Goal: Information Seeking & Learning: Compare options

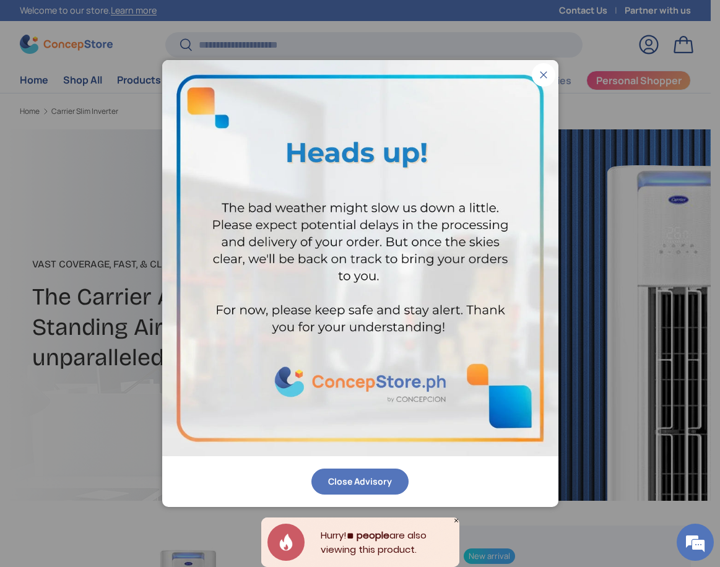
click at [546, 72] on button "Close" at bounding box center [544, 75] width 24 height 24
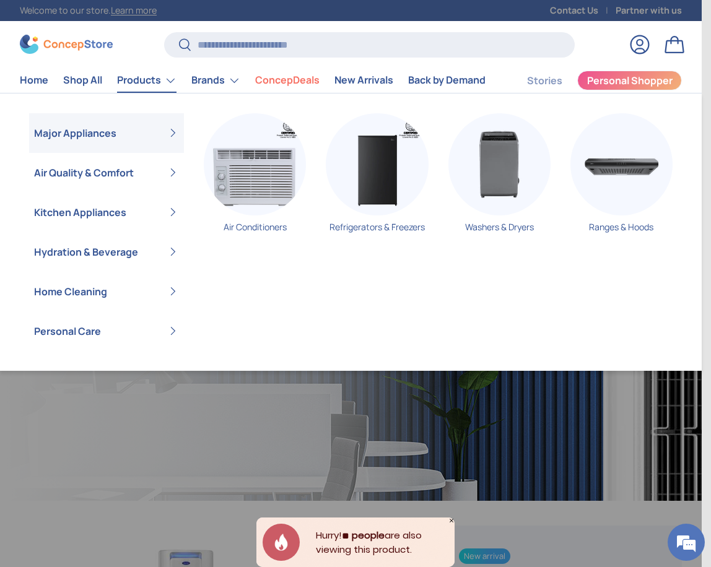
click at [133, 80] on link "Products" at bounding box center [146, 80] width 59 height 25
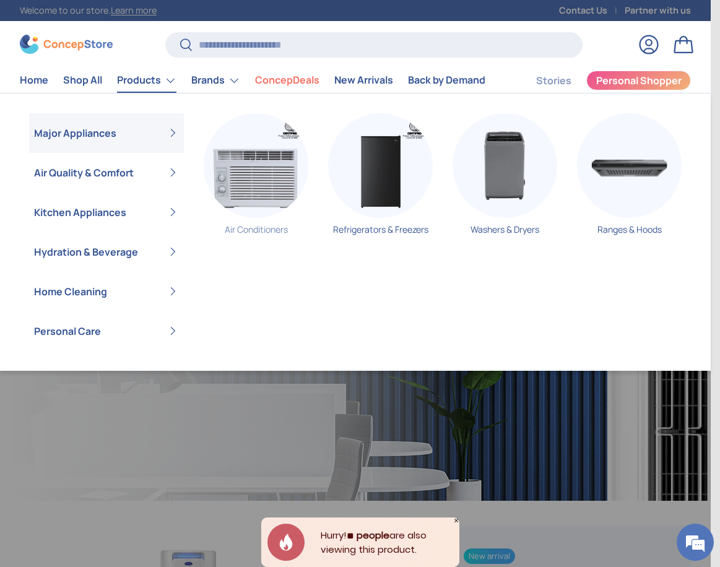
click at [259, 210] on img "Primary" at bounding box center [256, 165] width 105 height 105
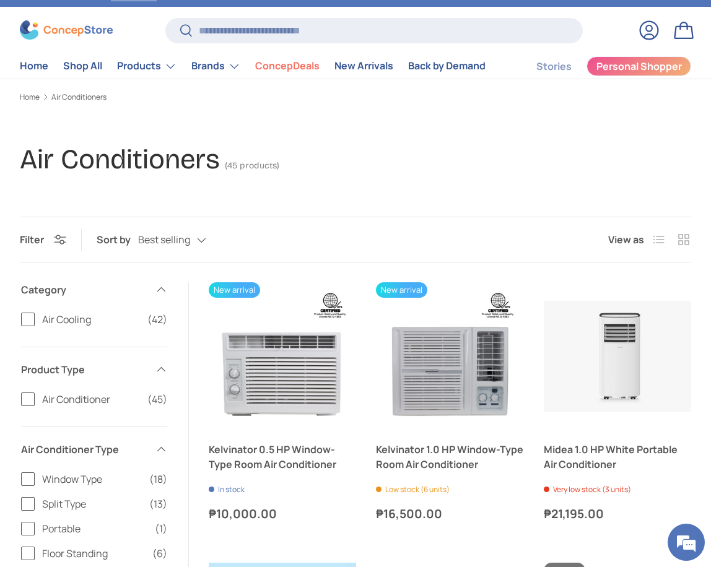
scroll to position [124, 0]
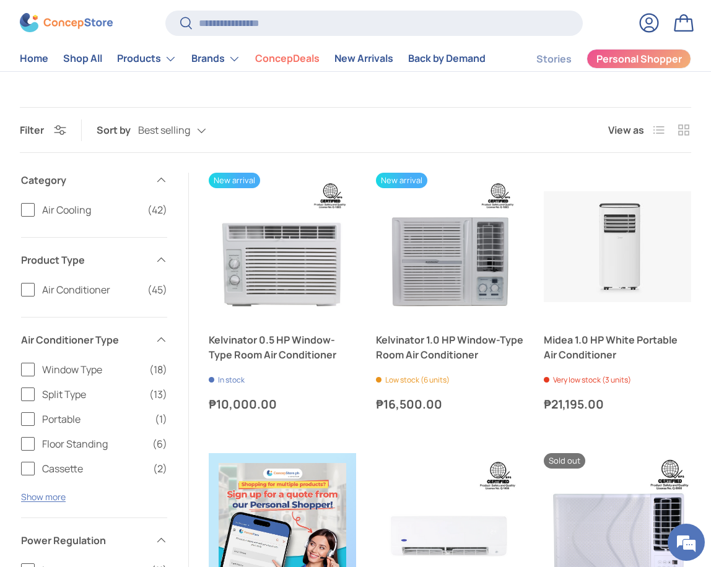
click at [59, 392] on span "Split Type" at bounding box center [92, 394] width 100 height 15
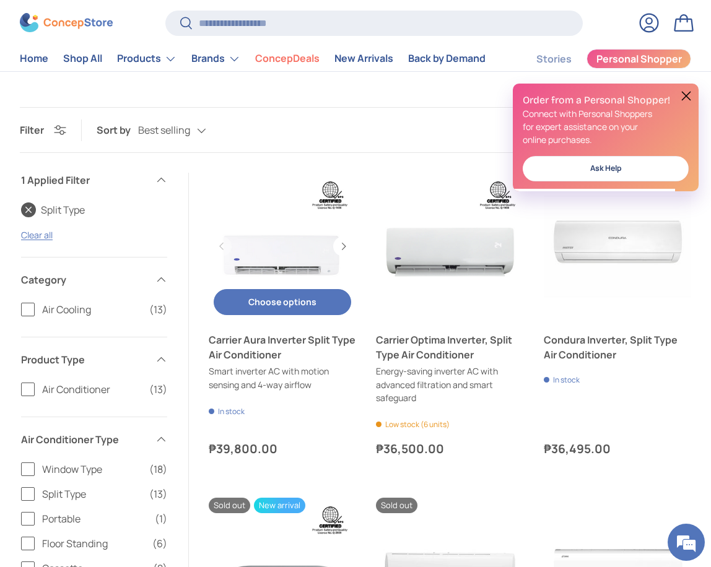
click at [279, 303] on button "Choose options Choose options" at bounding box center [282, 302] width 137 height 27
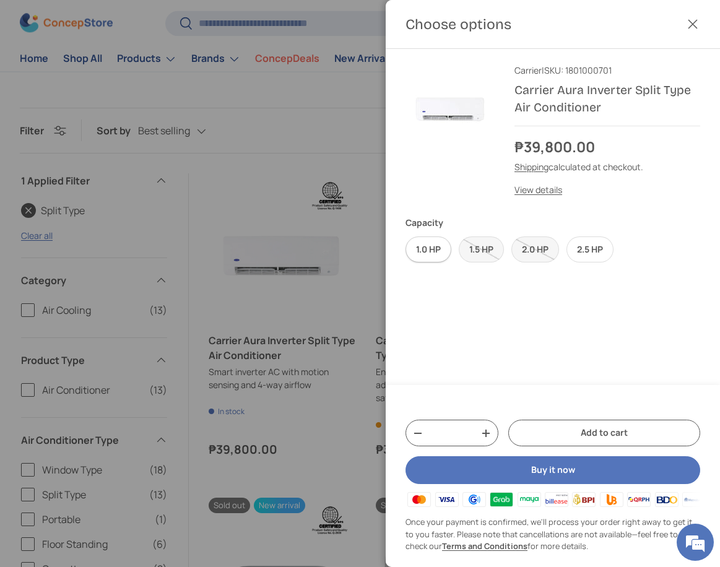
click at [438, 246] on label "1.0 HP" at bounding box center [428, 249] width 46 height 27
click at [693, 22] on button "Close" at bounding box center [692, 24] width 27 height 27
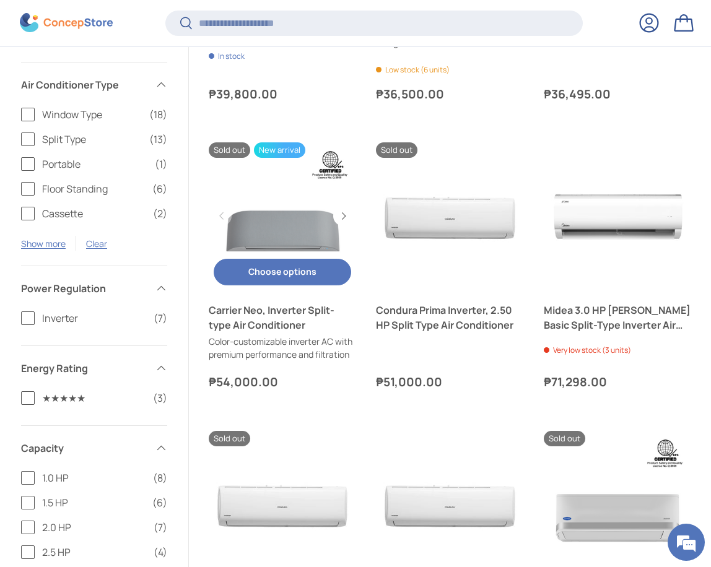
scroll to position [493, 0]
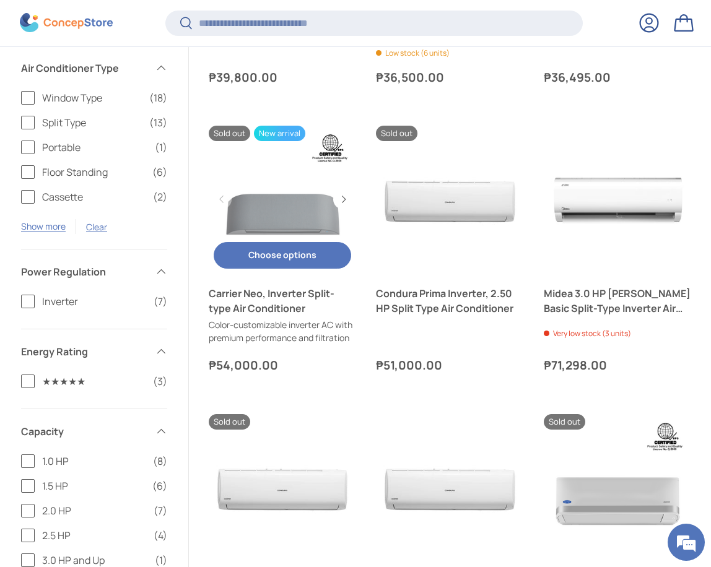
click at [271, 262] on button "Choose options Choose options" at bounding box center [282, 255] width 137 height 27
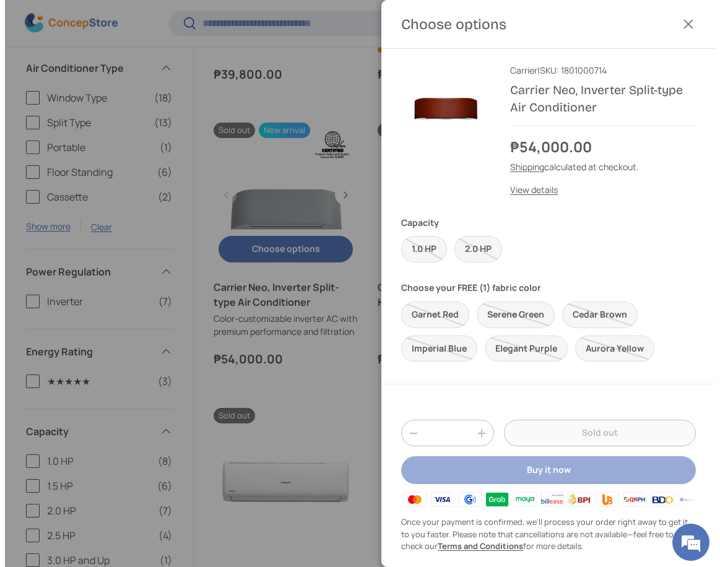
scroll to position [0, 0]
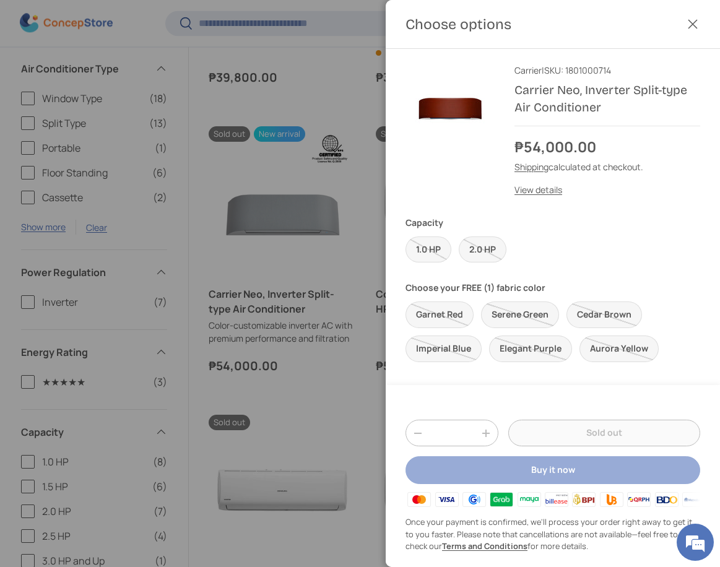
click at [276, 223] on div at bounding box center [360, 283] width 720 height 567
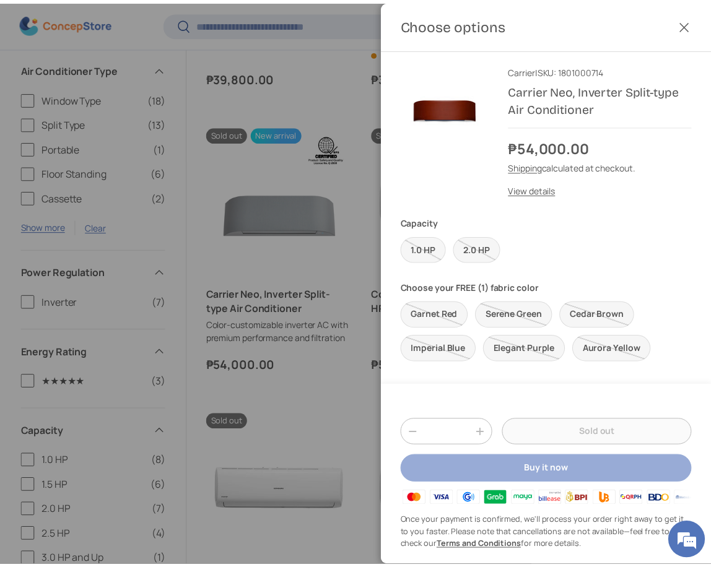
scroll to position [493, 0]
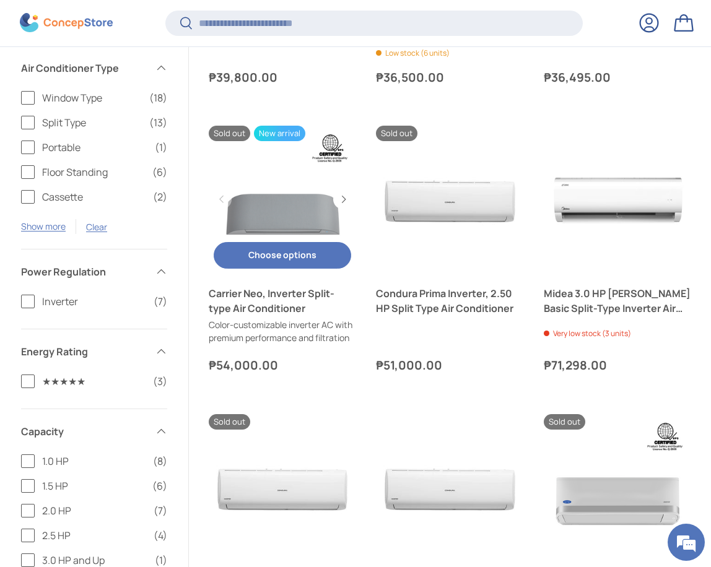
click at [280, 219] on link "Carrier Neo, Inverter Split-type Air Conditioner" at bounding box center [282, 199] width 147 height 147
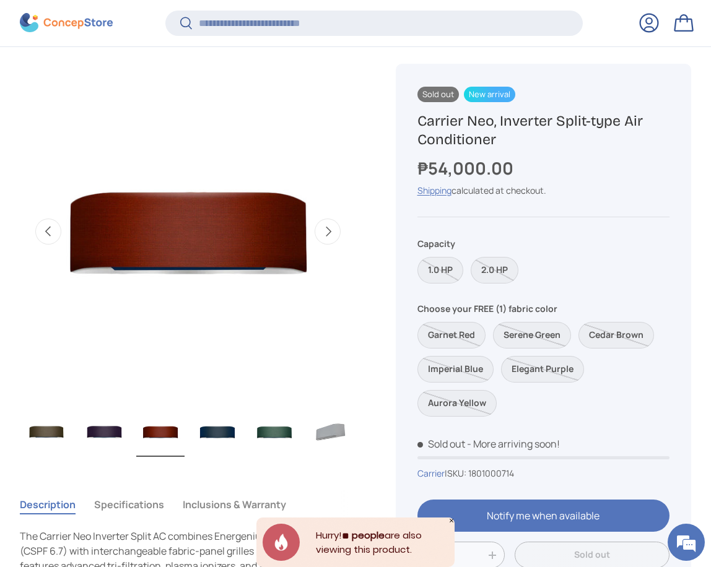
scroll to position [493, 0]
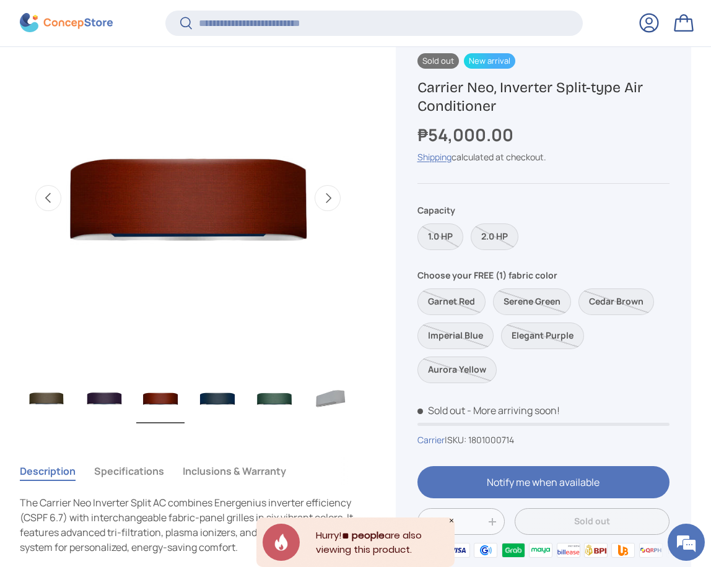
click at [330, 211] on button "Next" at bounding box center [327, 198] width 26 height 26
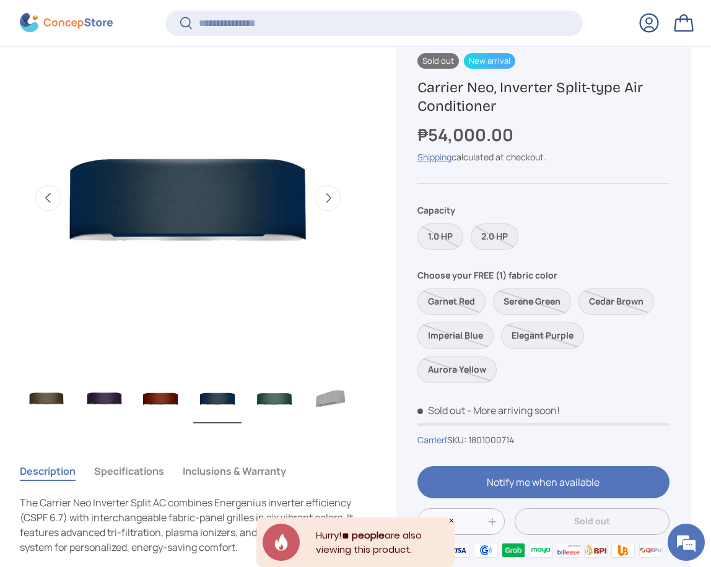
click at [328, 202] on button "Next" at bounding box center [327, 198] width 26 height 26
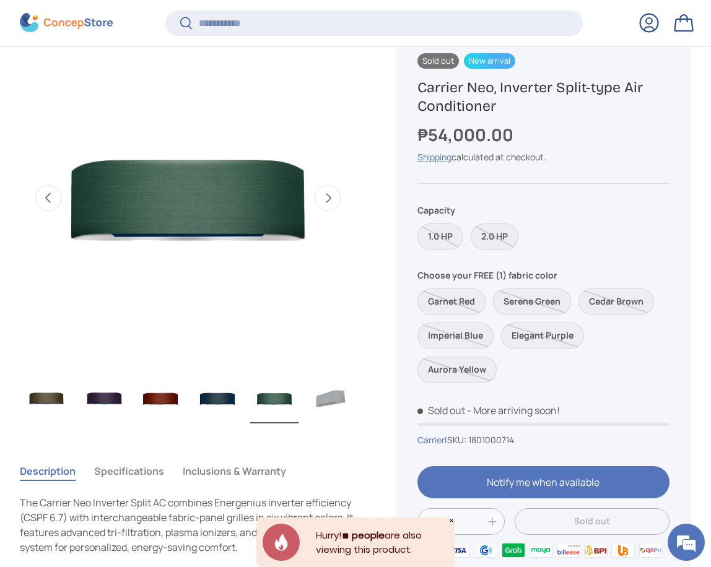
click at [328, 202] on button "Next" at bounding box center [327, 198] width 26 height 26
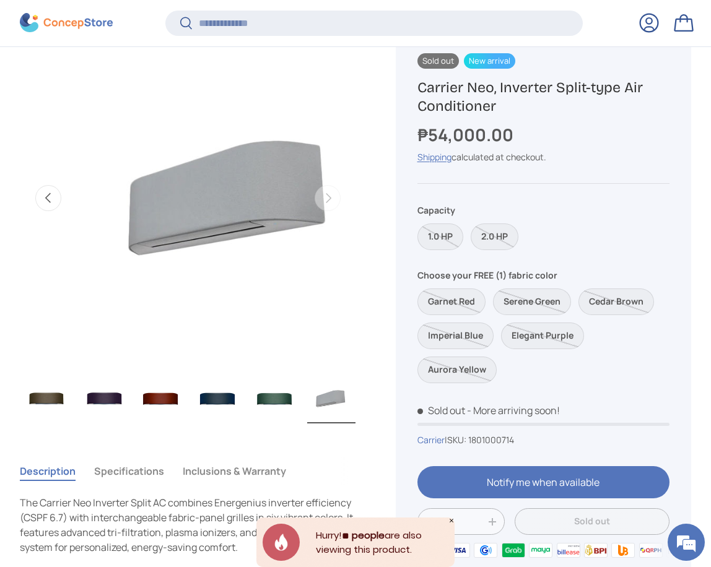
scroll to position [0, 5130]
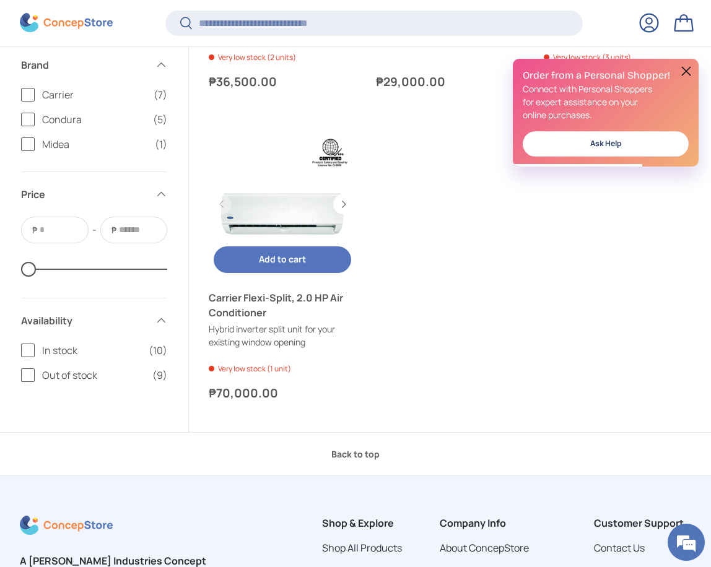
scroll to position [1421, 0]
